Goal: Information Seeking & Learning: Learn about a topic

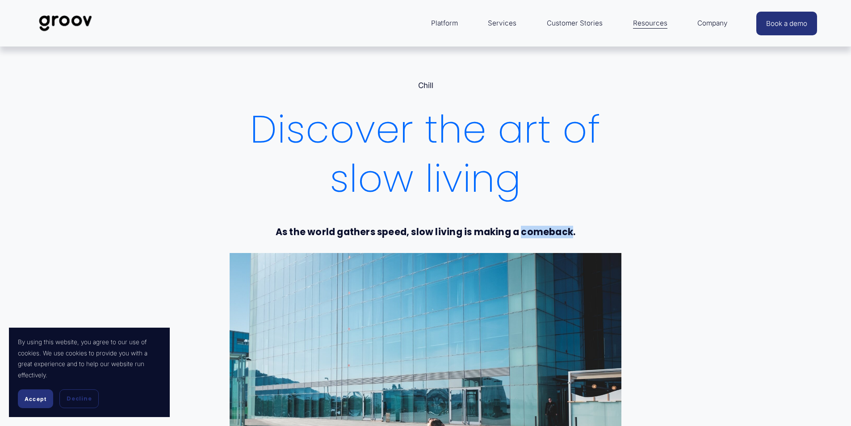
drag, startPoint x: 526, startPoint y: 234, endPoint x: 573, endPoint y: 230, distance: 46.7
click at [573, 230] on strong "As the world gathers speed, slow living is making a comeback." at bounding box center [426, 232] width 300 height 13
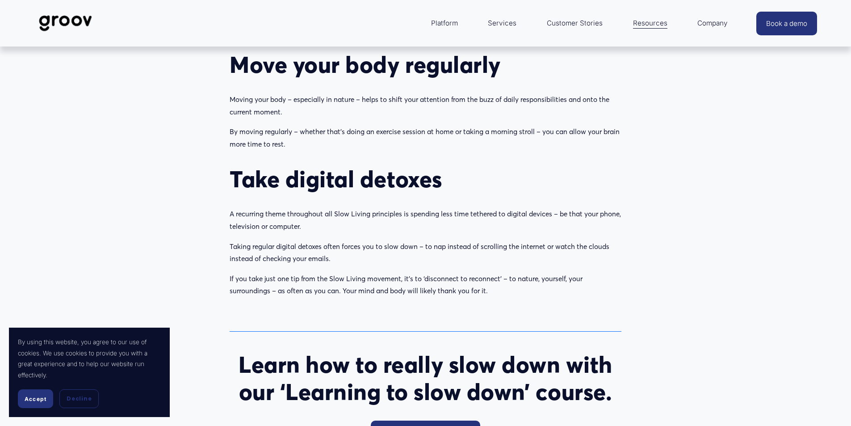
scroll to position [1385, 0]
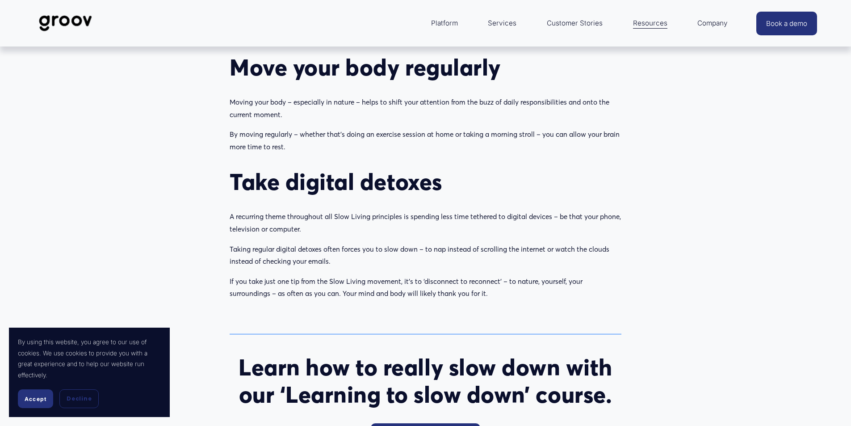
click at [287, 184] on h2 "Take digital detoxes" at bounding box center [426, 181] width 392 height 27
drag, startPoint x: 443, startPoint y: 186, endPoint x: 365, endPoint y: 192, distance: 78.4
click at [365, 192] on h2 "Take digital detoxes" at bounding box center [426, 181] width 392 height 27
click at [591, 202] on div "Spend more time on relationships that matter Slow Living is essentially a reall…" at bounding box center [426, 21] width 392 height 558
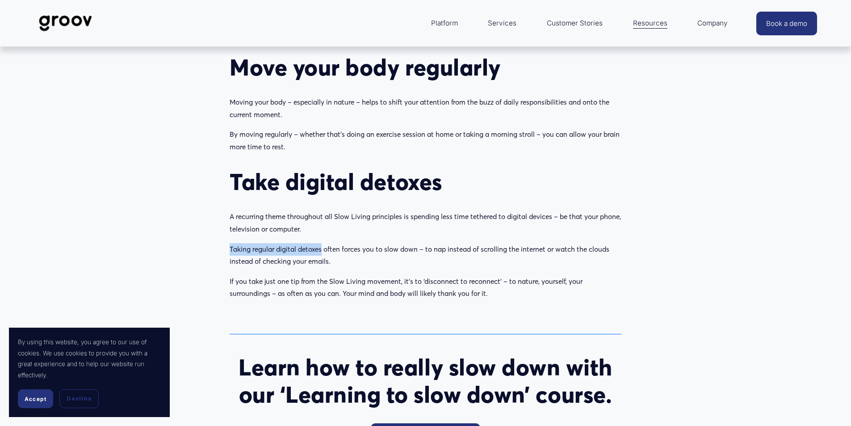
drag, startPoint x: 230, startPoint y: 252, endPoint x: 322, endPoint y: 243, distance: 92.5
click at [322, 243] on p "Taking regular digital detoxes often forces you to slow down – to nap instead o…" at bounding box center [426, 255] width 392 height 25
click at [346, 257] on p "Taking regular digital detoxes often forces you to slow down – to nap instead o…" at bounding box center [426, 255] width 392 height 25
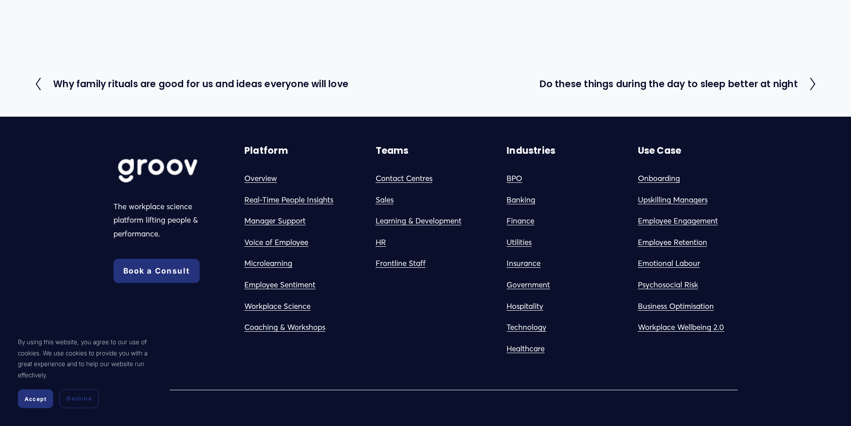
scroll to position [2084, 0]
